Goal: Task Accomplishment & Management: Manage account settings

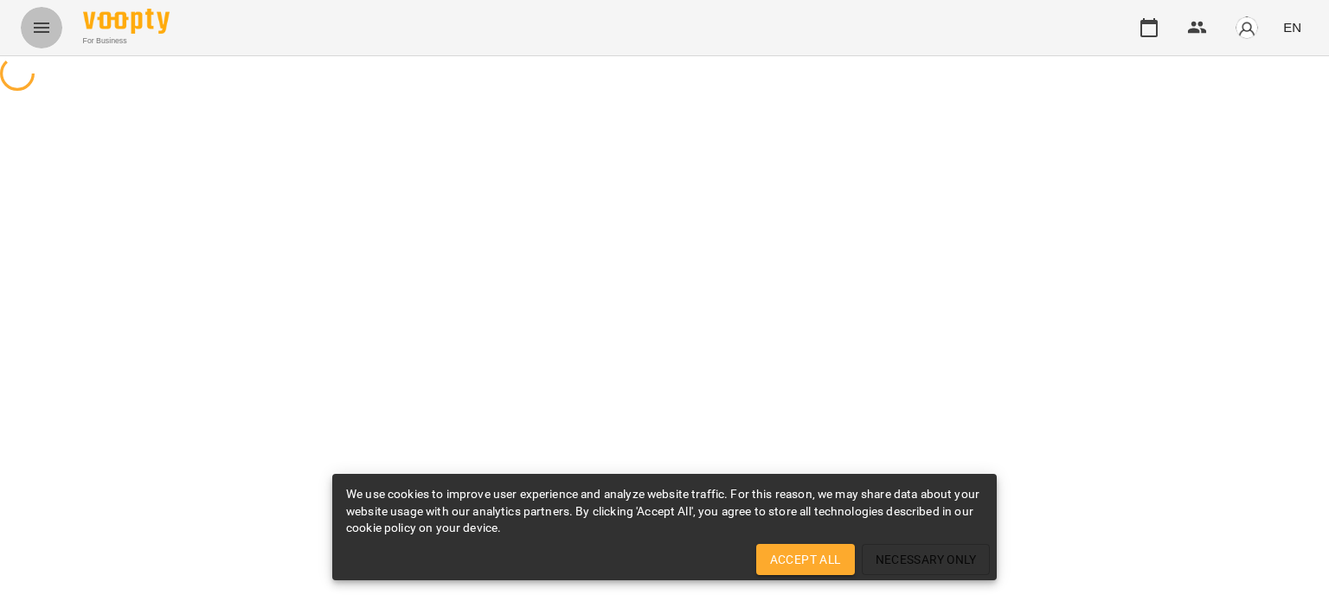
click at [38, 35] on icon "Menu" at bounding box center [41, 27] width 21 height 21
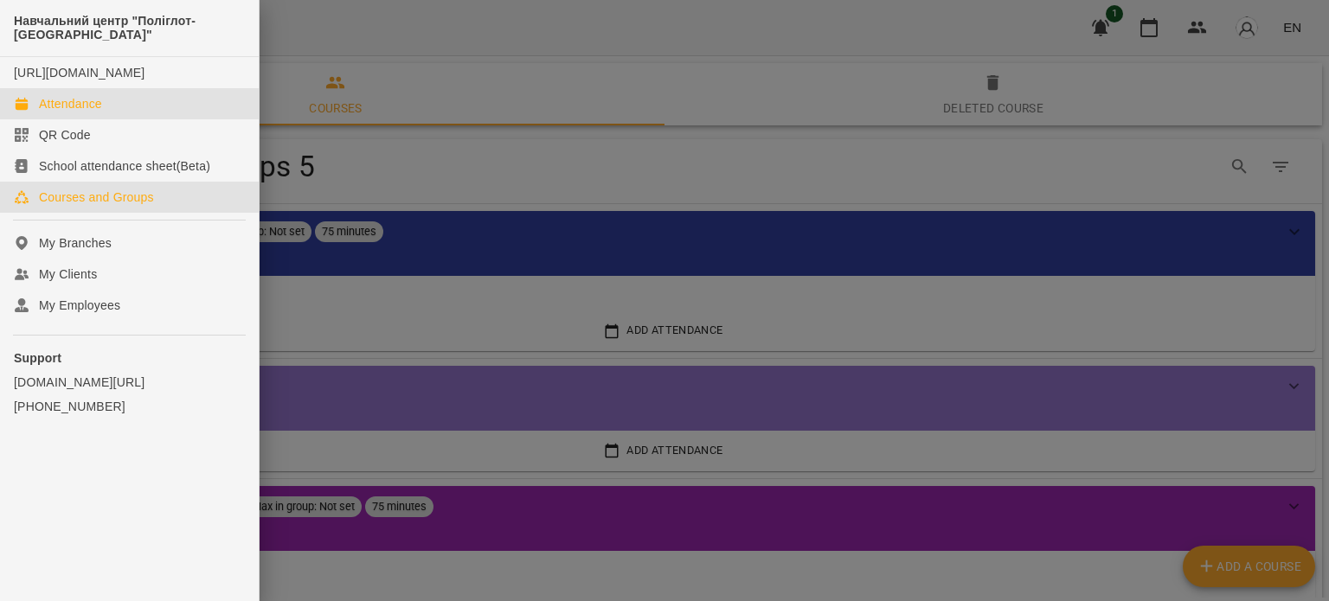
click at [67, 112] on div "Attendance" at bounding box center [70, 103] width 63 height 17
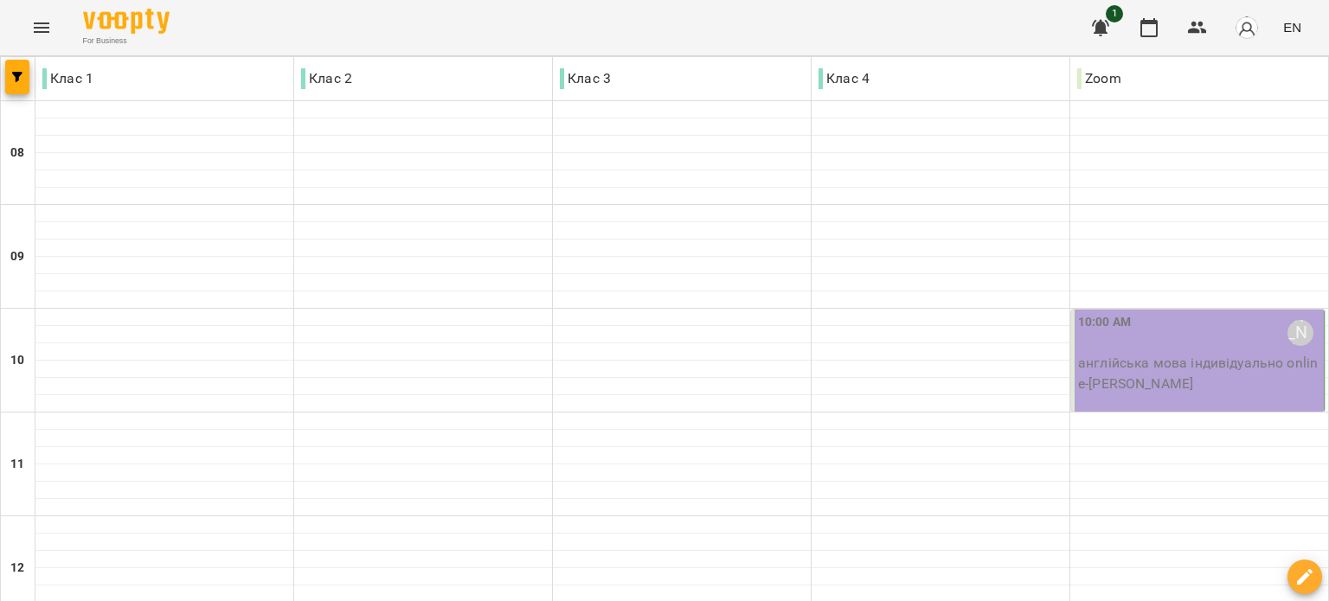
scroll to position [860, 0]
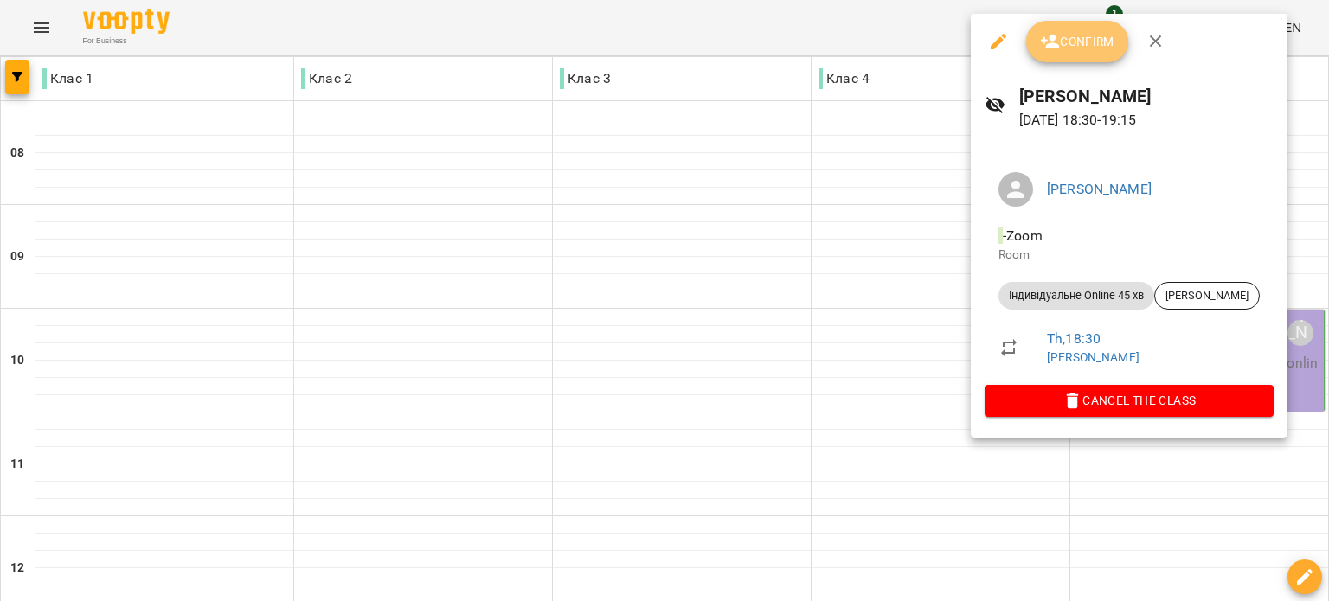
click at [1077, 37] on span "Confirm" at bounding box center [1077, 41] width 74 height 21
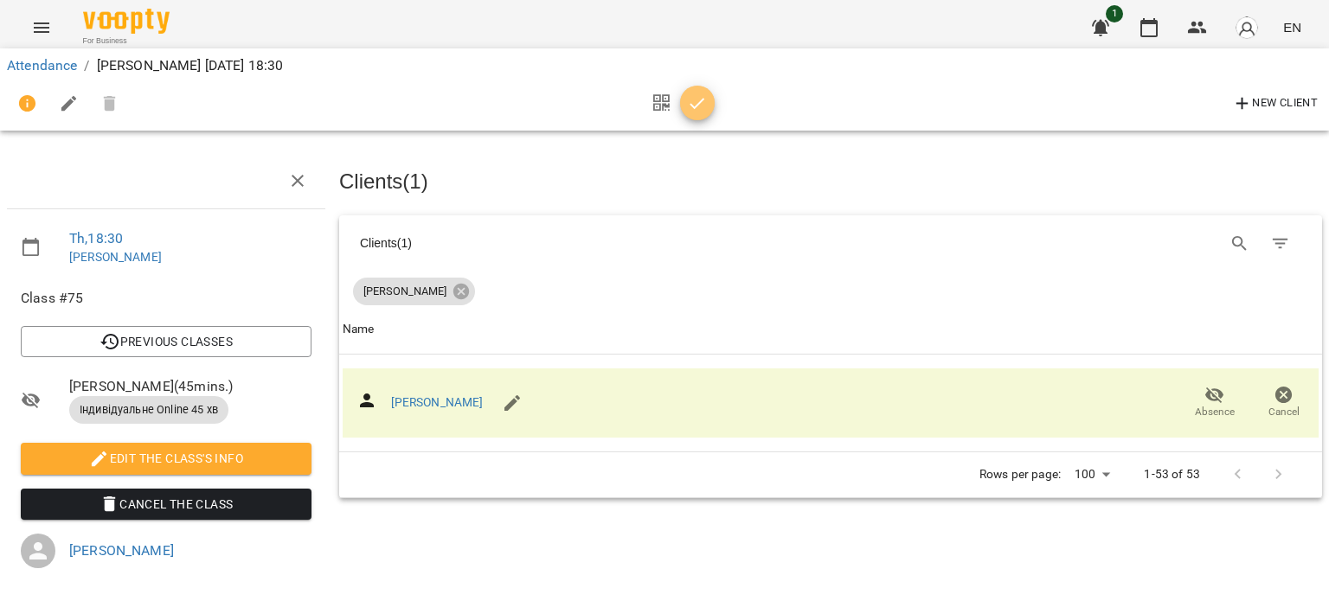
click at [700, 96] on icon "button" at bounding box center [697, 103] width 21 height 21
